Goal: Task Accomplishment & Management: Use online tool/utility

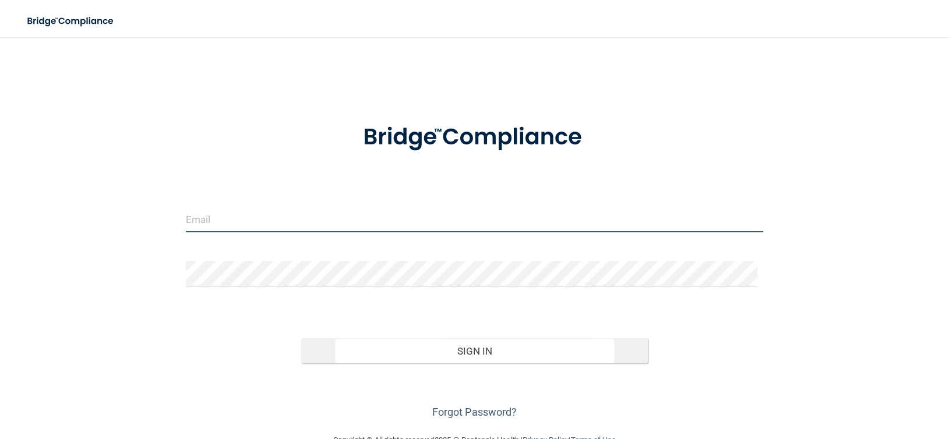
type input "[EMAIL_ADDRESS][DOMAIN_NAME]"
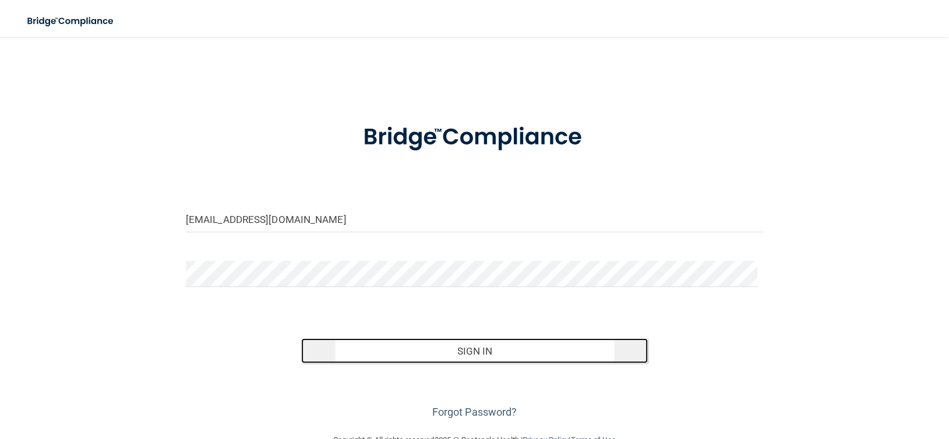
click at [364, 341] on button "Sign In" at bounding box center [474, 352] width 347 height 26
click at [364, 342] on button "Sign In" at bounding box center [474, 352] width 347 height 26
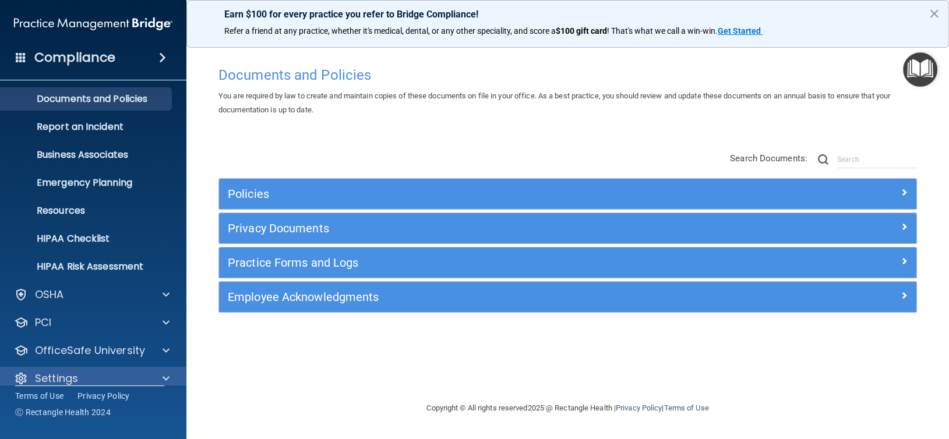
scroll to position [44, 0]
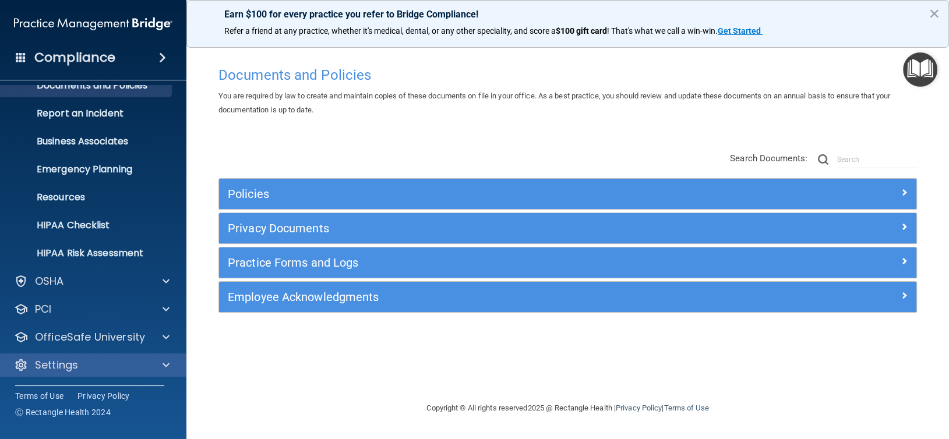
click at [143, 374] on div "Settings" at bounding box center [93, 365] width 187 height 23
click at [158, 360] on div at bounding box center [164, 365] width 29 height 14
click at [165, 366] on span at bounding box center [166, 365] width 7 height 14
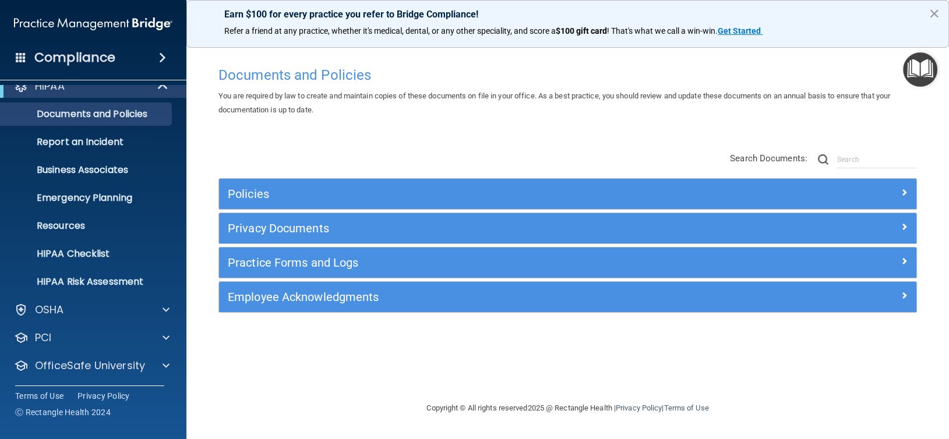
scroll to position [0, 0]
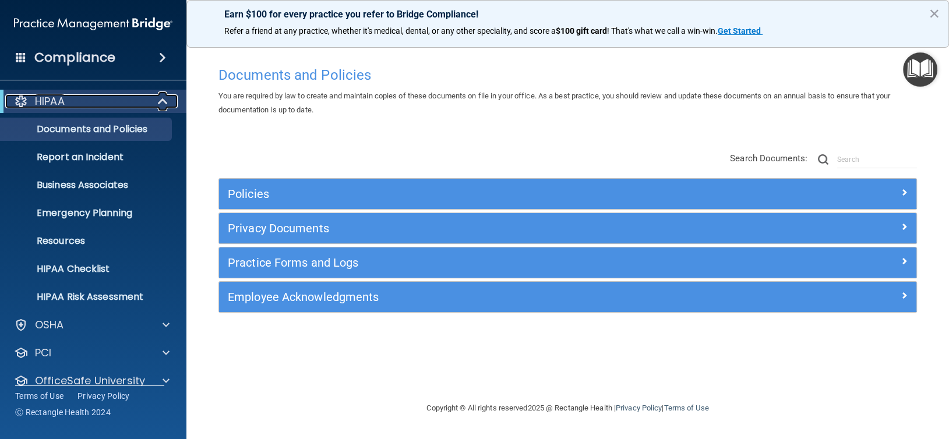
click at [83, 107] on div "HIPAA" at bounding box center [77, 101] width 144 height 14
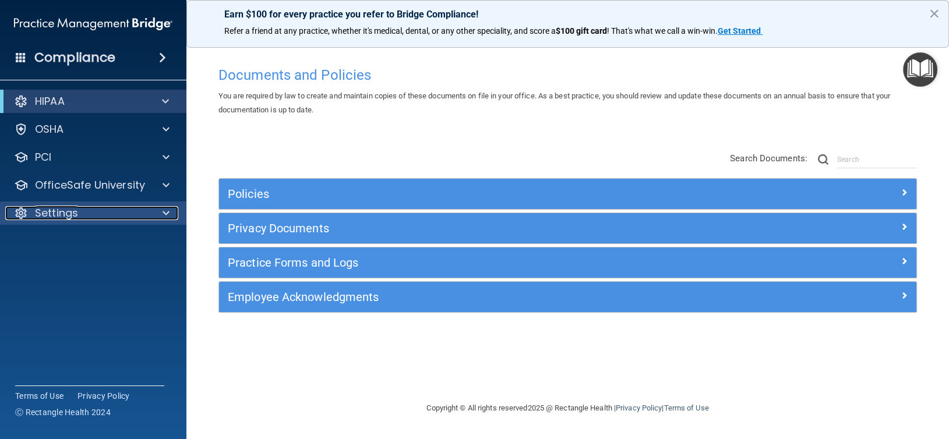
click at [51, 218] on p "Settings" at bounding box center [56, 213] width 43 height 14
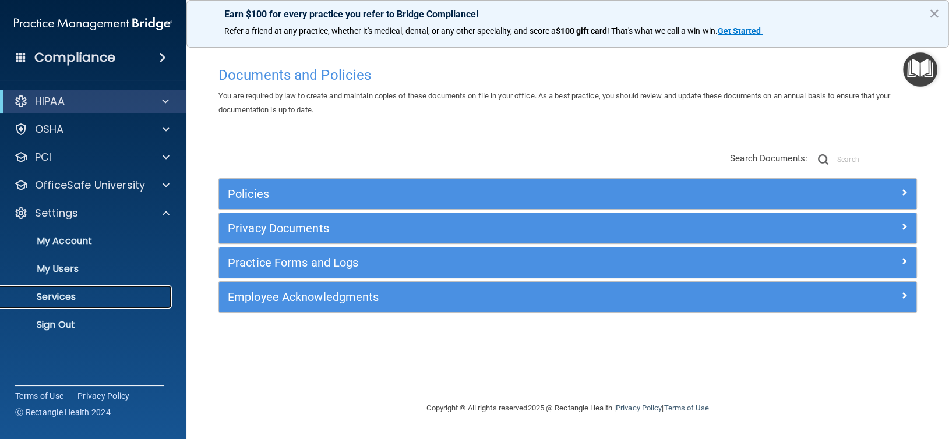
click at [58, 300] on p "Services" at bounding box center [87, 297] width 159 height 12
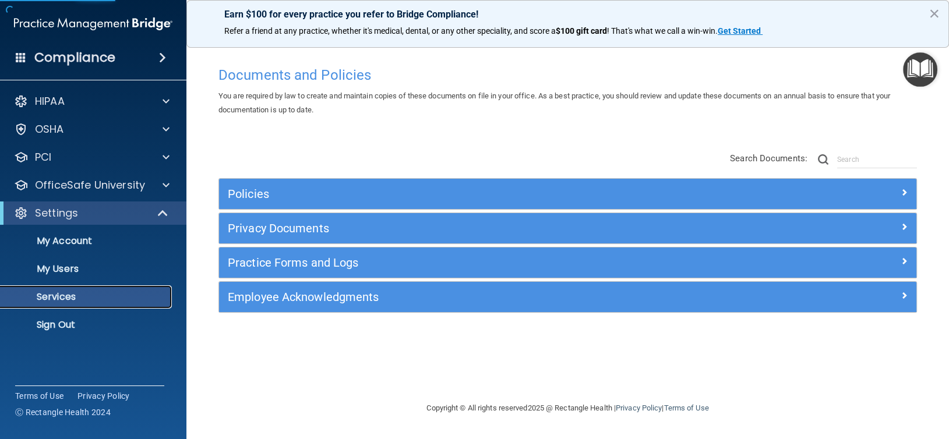
click at [58, 300] on p "Services" at bounding box center [87, 297] width 159 height 12
click at [58, 299] on p "Services" at bounding box center [87, 297] width 159 height 12
click at [58, 298] on p "Services" at bounding box center [87, 297] width 159 height 12
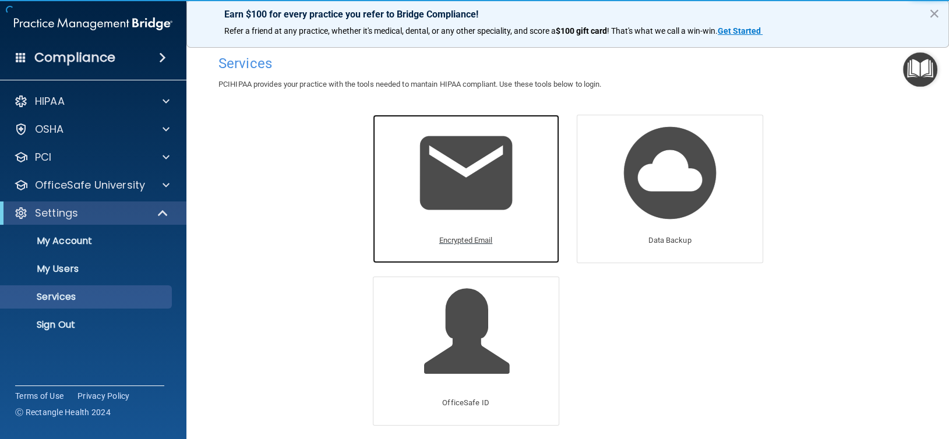
click at [459, 240] on p "Encrypted Email" at bounding box center [466, 241] width 54 height 14
